Goal: Task Accomplishment & Management: Manage account settings

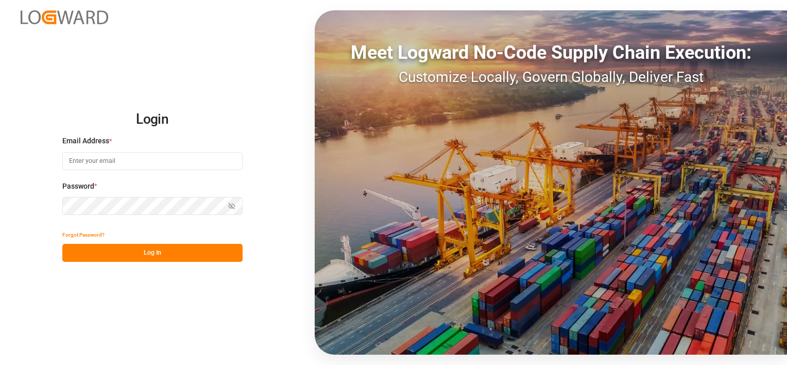
type input "[PERSON_NAME][EMAIL_ADDRESS][PERSON_NAME][DOMAIN_NAME]"
click at [187, 247] on button "Log In" at bounding box center [152, 253] width 180 height 18
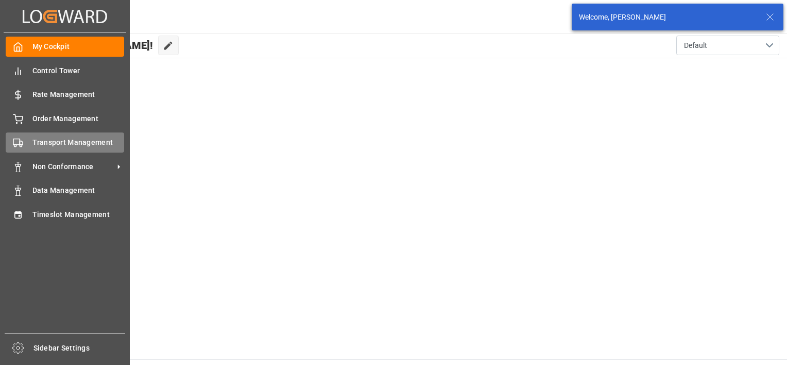
click at [23, 138] on div at bounding box center [15, 142] width 18 height 11
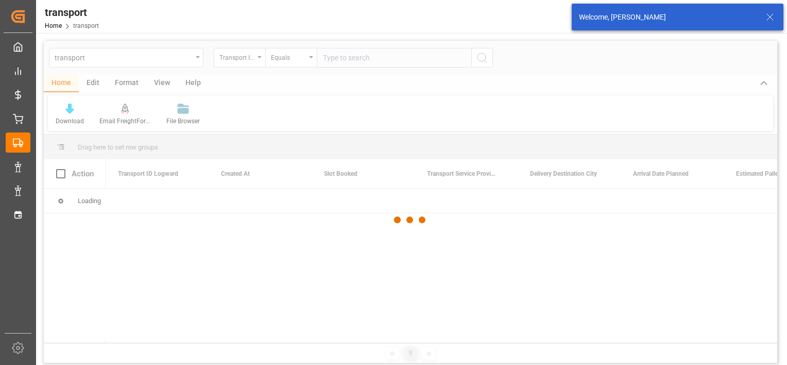
click at [144, 61] on div at bounding box center [410, 220] width 733 height 358
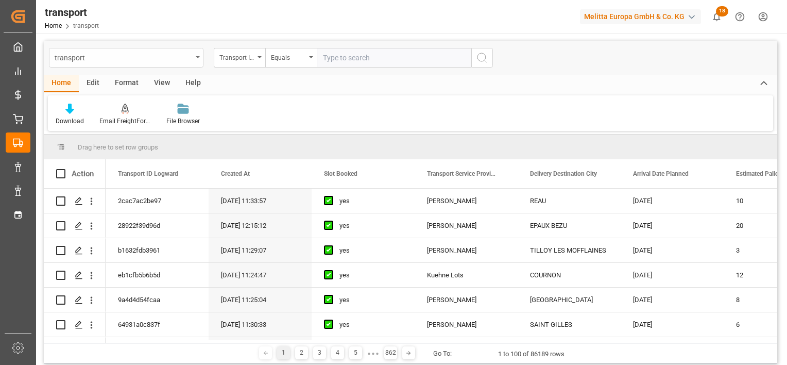
click at [178, 53] on div "transport" at bounding box center [124, 56] width 138 height 13
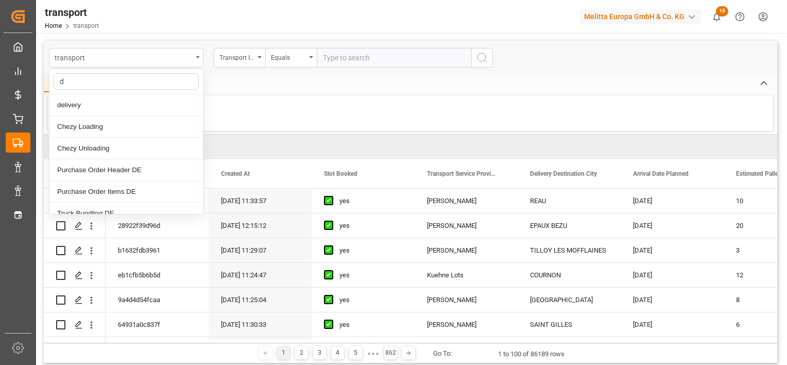
type input "de"
click at [100, 208] on div "Delivery DE" at bounding box center [125, 213] width 153 height 22
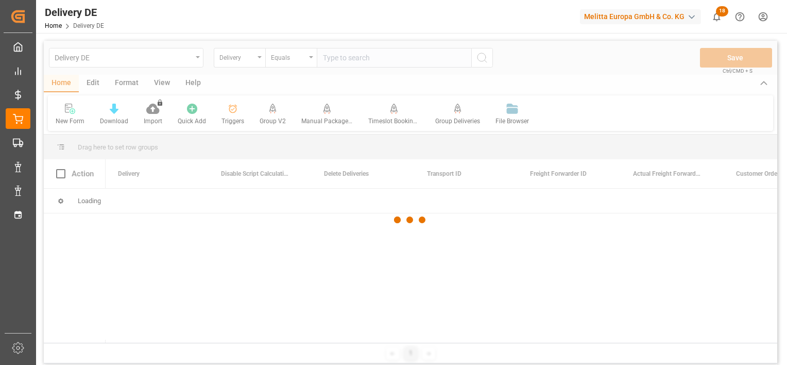
click at [342, 53] on div at bounding box center [410, 220] width 733 height 358
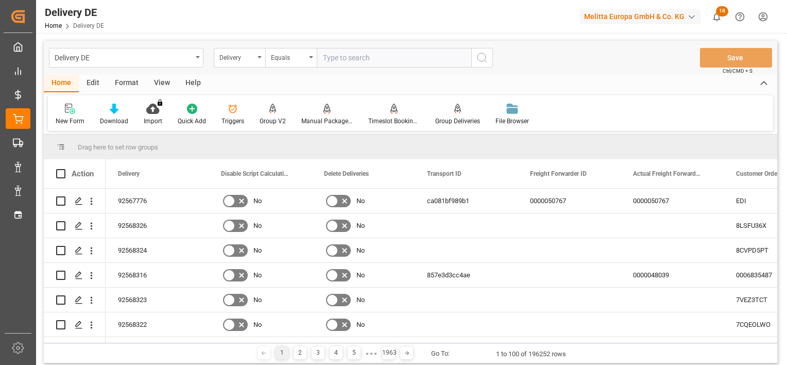
click at [342, 57] on input "text" at bounding box center [394, 58] width 155 height 20
paste input "92554064"
type input "92554064"
click at [483, 58] on icon "search button" at bounding box center [482, 58] width 12 height 12
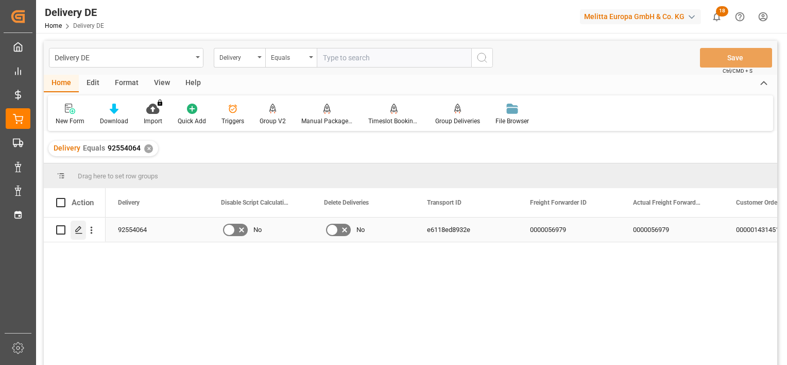
click at [78, 232] on icon "Press SPACE to select this row." at bounding box center [79, 230] width 8 height 8
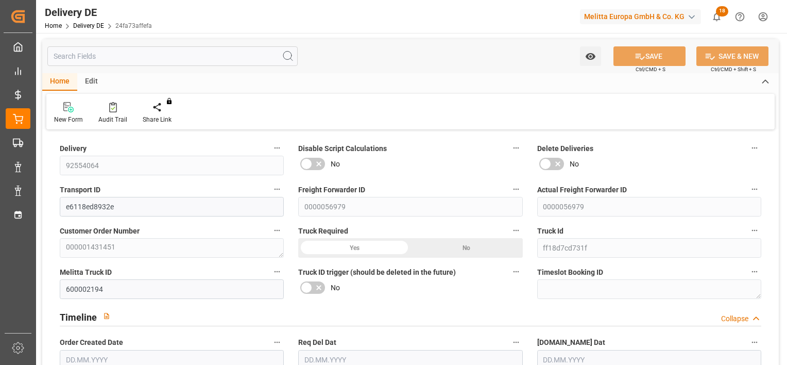
type input "1"
type input "92.432"
type input "126"
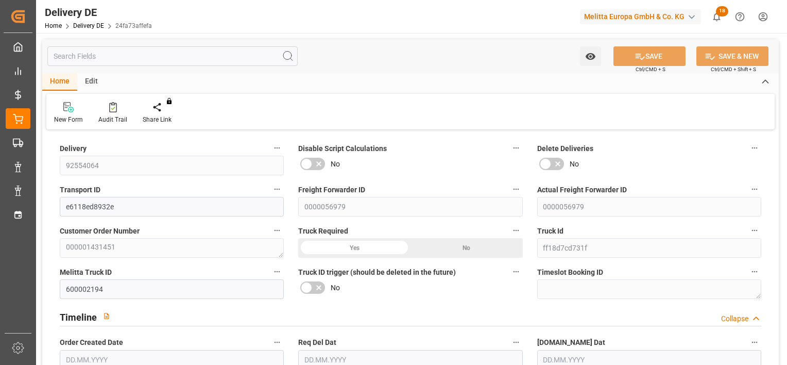
type input "505.396"
type input "[DATE]"
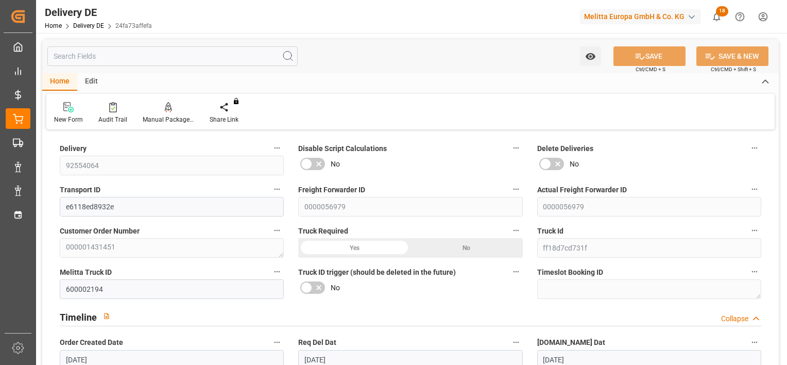
type input "[DATE]"
